Goal: Information Seeking & Learning: Learn about a topic

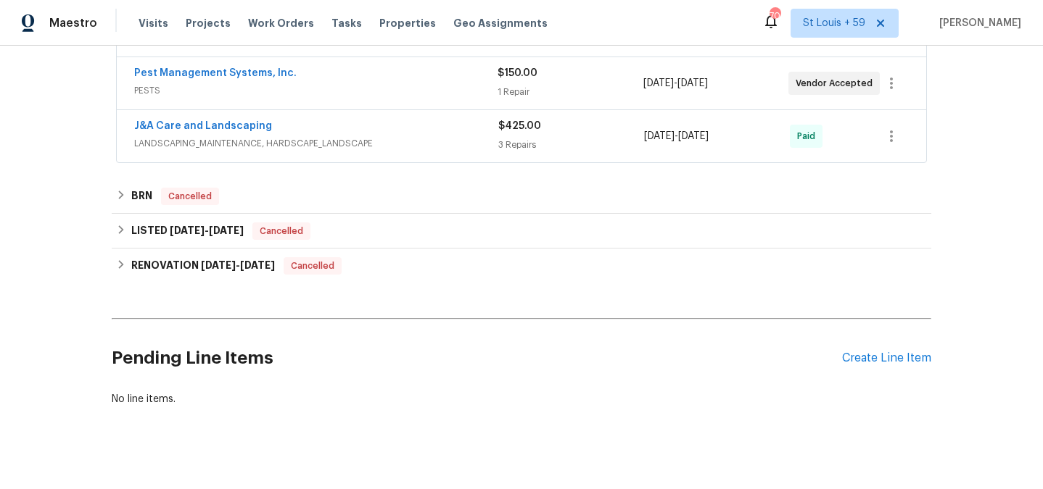
scroll to position [336, 0]
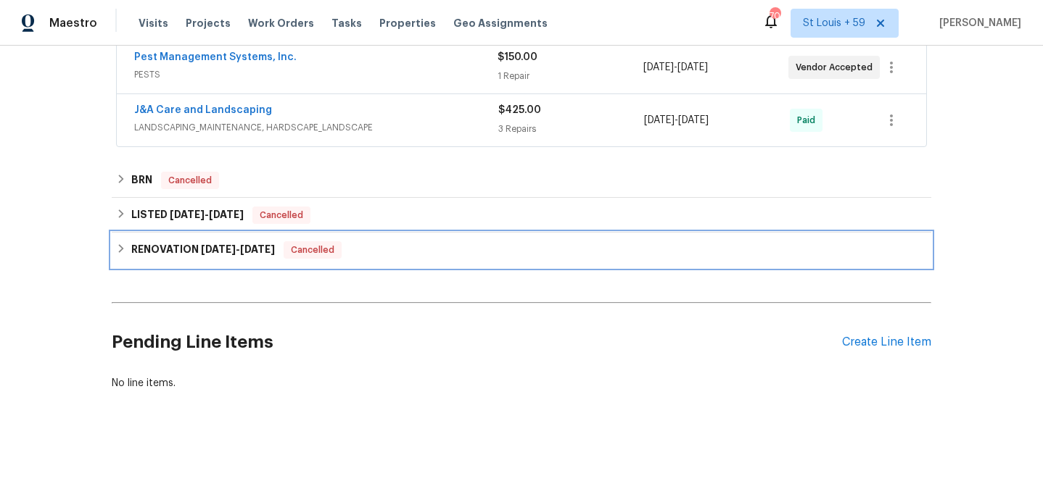
click at [157, 249] on h6 "RENOVATION [DATE] - [DATE]" at bounding box center [203, 249] width 144 height 17
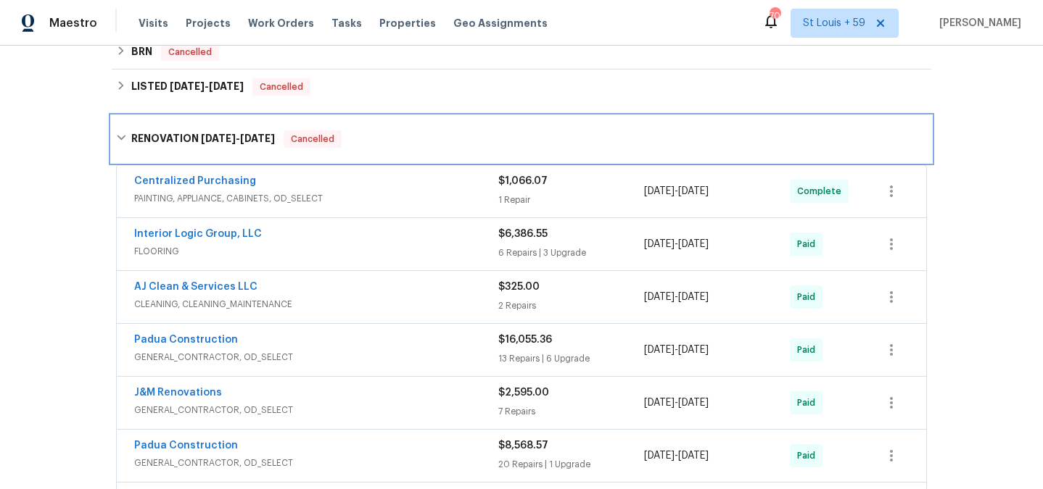
scroll to position [549, 0]
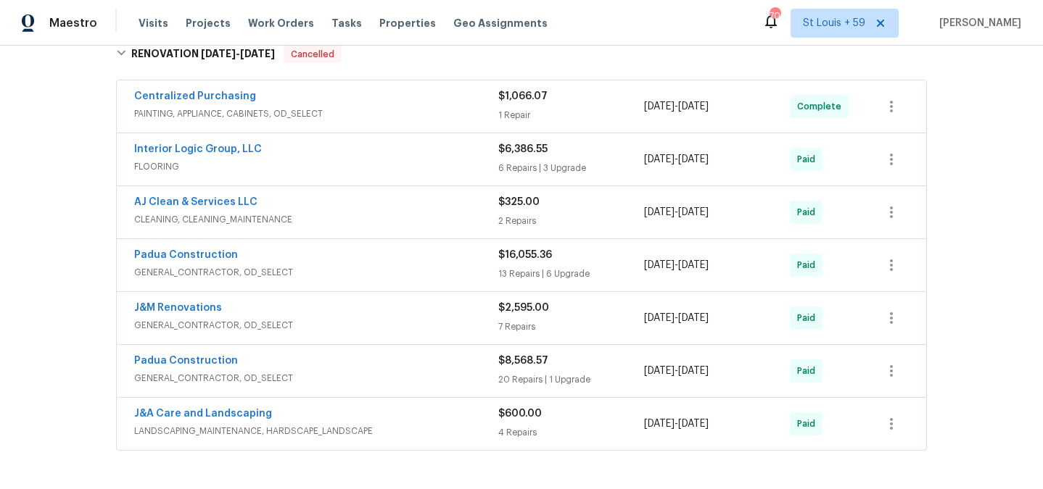
click at [332, 421] on div "J&A Care and Landscaping" at bounding box center [316, 415] width 364 height 17
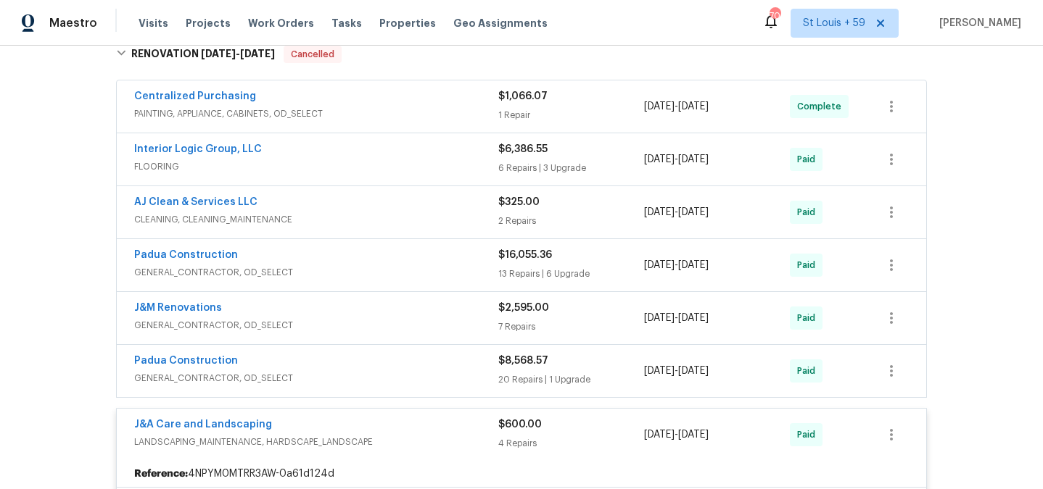
scroll to position [877, 0]
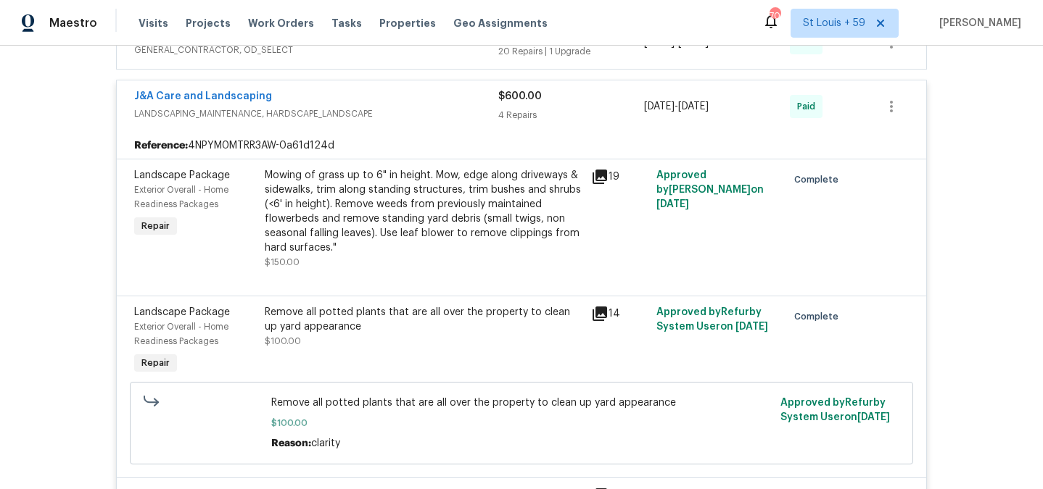
click at [370, 192] on div "Mowing of grass up to 6" in height. Mow, edge along driveways & sidewalks, trim…" at bounding box center [424, 211] width 318 height 87
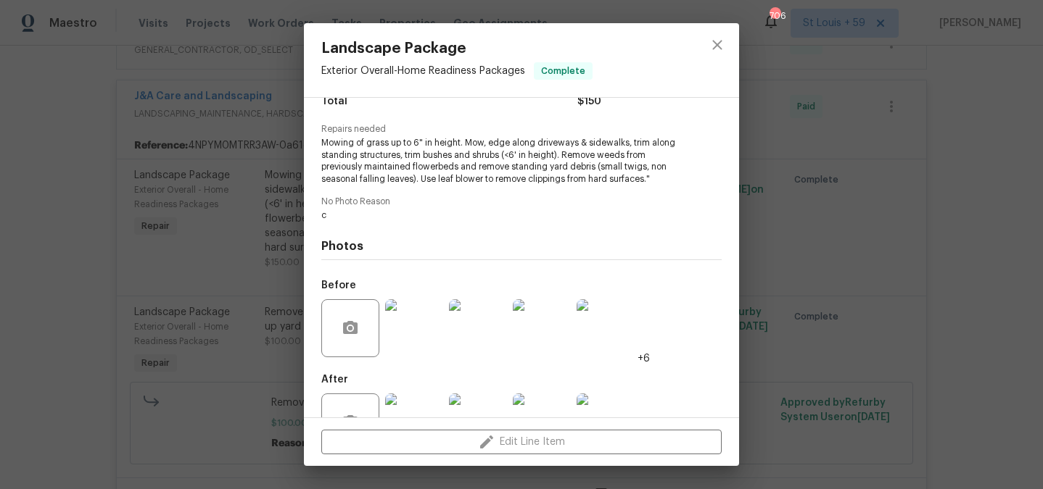
scroll to position [178, 0]
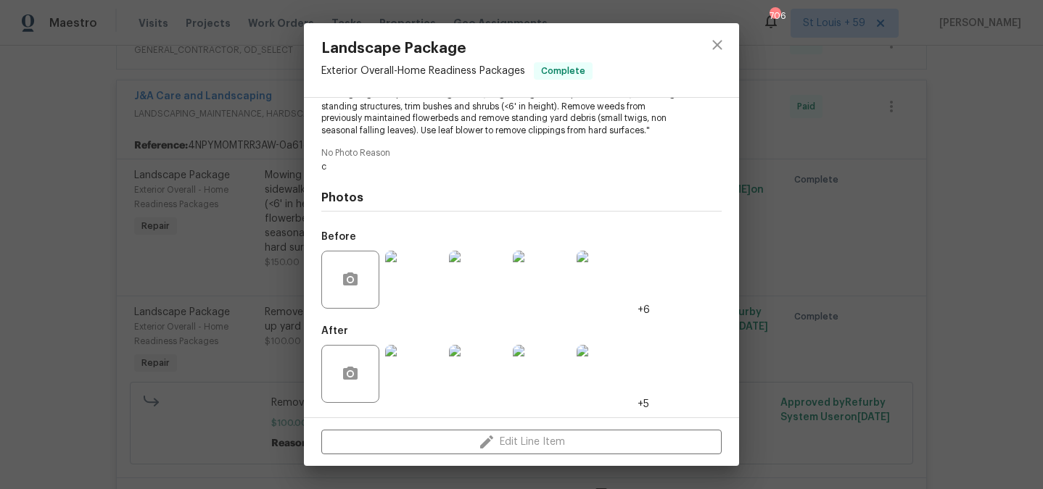
click at [402, 278] on img at bounding box center [414, 280] width 58 height 58
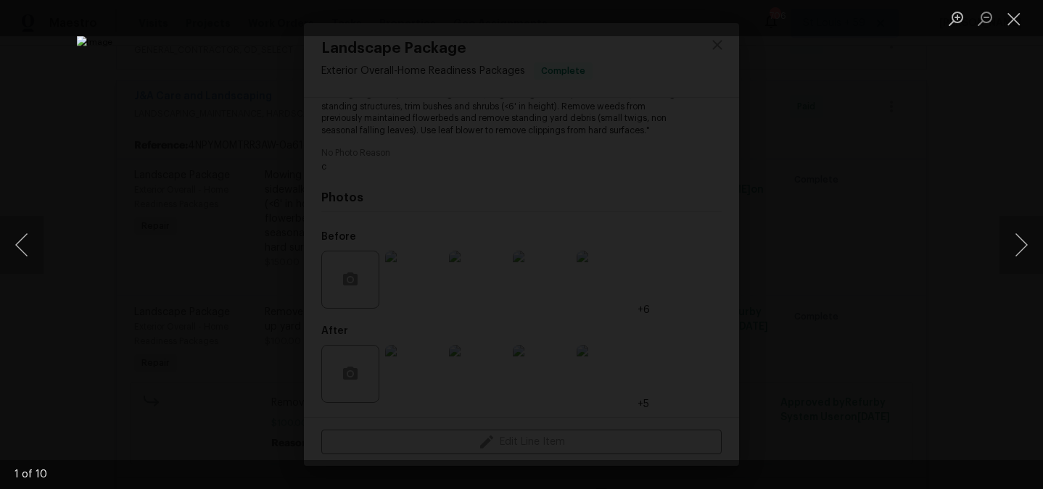
click at [911, 245] on div "Lightbox" at bounding box center [521, 244] width 1043 height 489
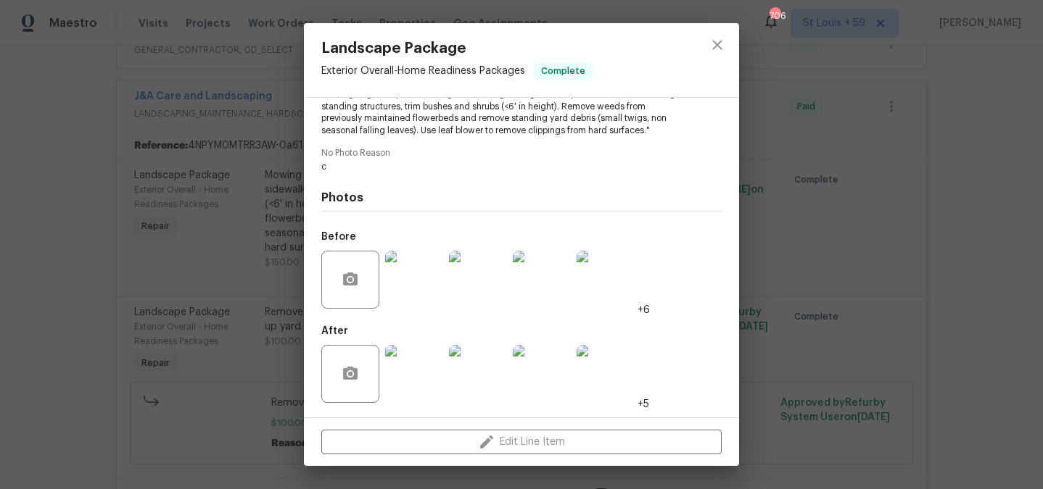
click at [425, 373] on img at bounding box center [414, 374] width 58 height 58
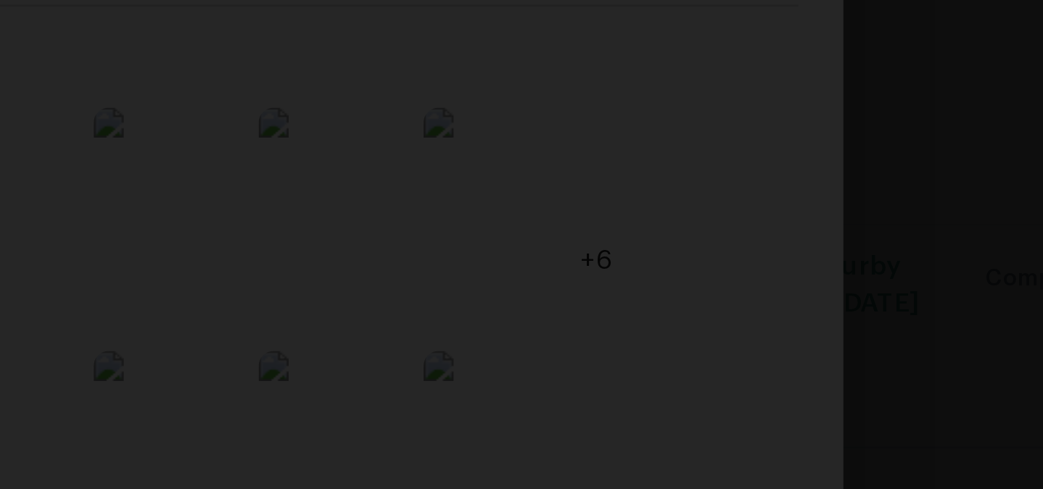
click at [792, 339] on div "Lightbox" at bounding box center [521, 244] width 1043 height 489
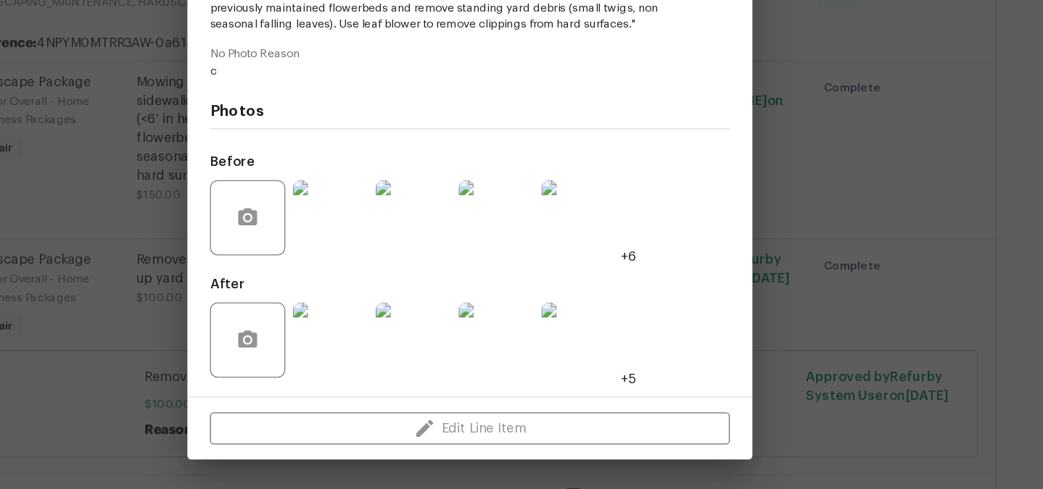
click at [423, 379] on img at bounding box center [414, 374] width 58 height 58
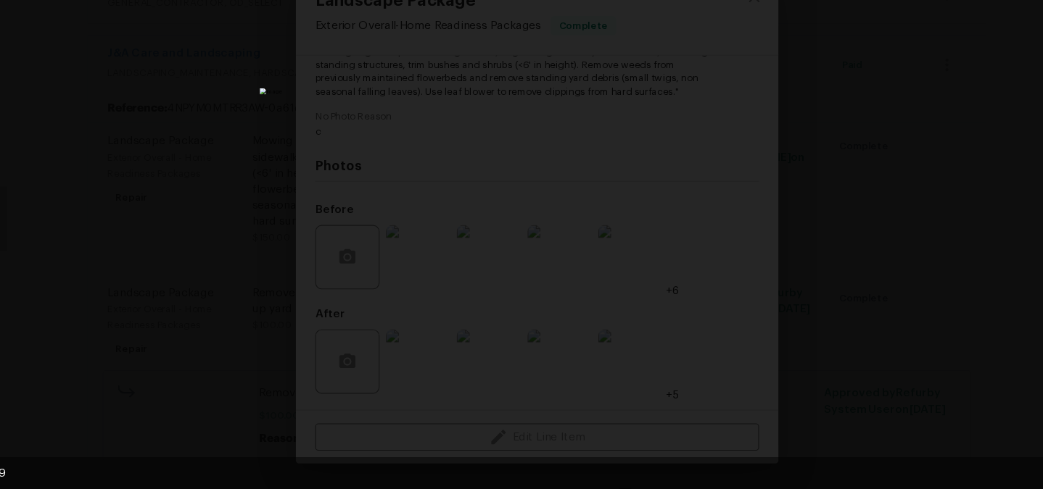
scroll to position [0, 0]
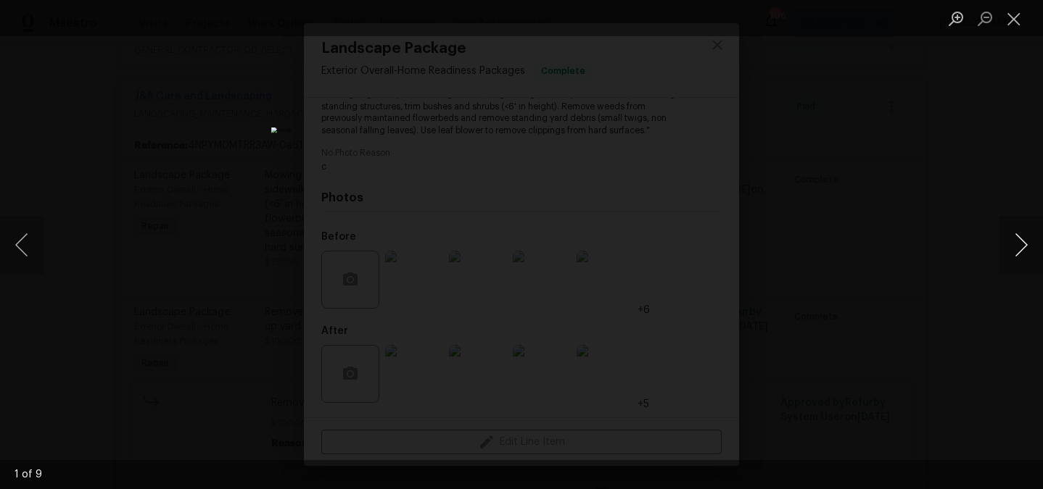
click at [1018, 242] on button "Next image" at bounding box center [1021, 245] width 44 height 58
click at [1014, 262] on button "Next image" at bounding box center [1021, 245] width 44 height 58
click at [1016, 254] on button "Next image" at bounding box center [1021, 245] width 44 height 58
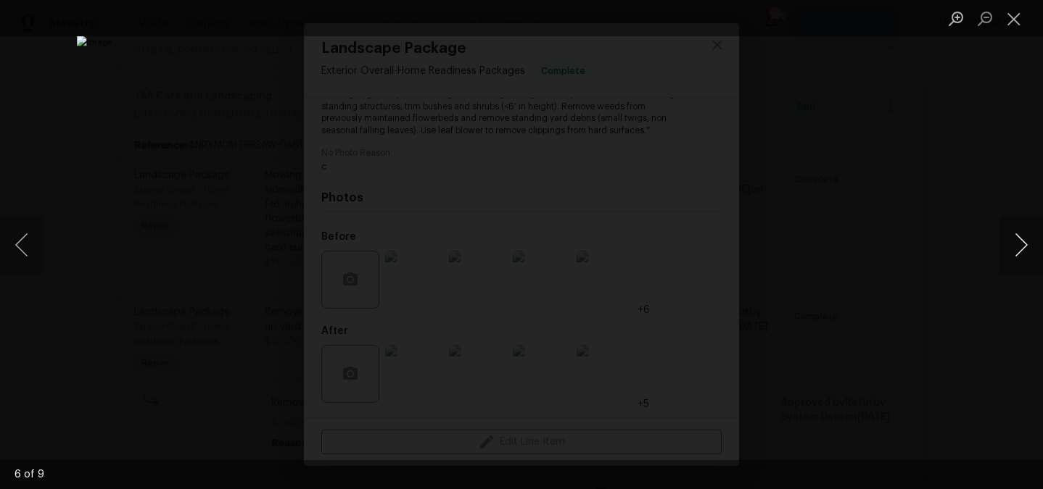
click at [1016, 254] on button "Next image" at bounding box center [1021, 245] width 44 height 58
click at [1022, 252] on button "Next image" at bounding box center [1021, 245] width 44 height 58
click at [933, 223] on div "Lightbox" at bounding box center [521, 244] width 1043 height 489
